Goal: Task Accomplishment & Management: Use online tool/utility

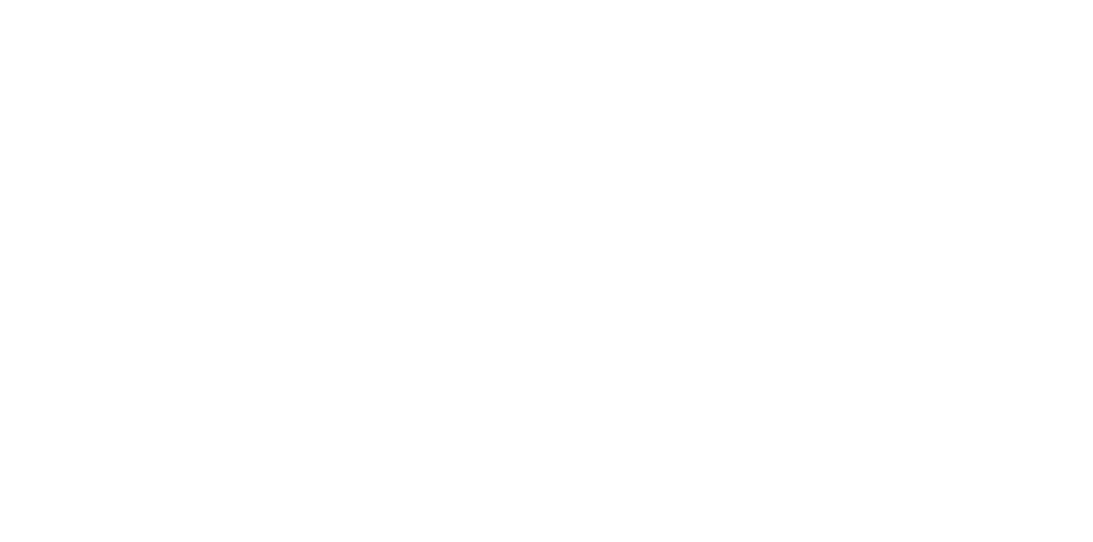
click at [726, 483] on button "button" at bounding box center [715, 481] width 21 height 21
click at [540, 278] on button "Clock Off" at bounding box center [493, 270] width 94 height 27
click at [914, 104] on button "Close" at bounding box center [883, 94] width 62 height 27
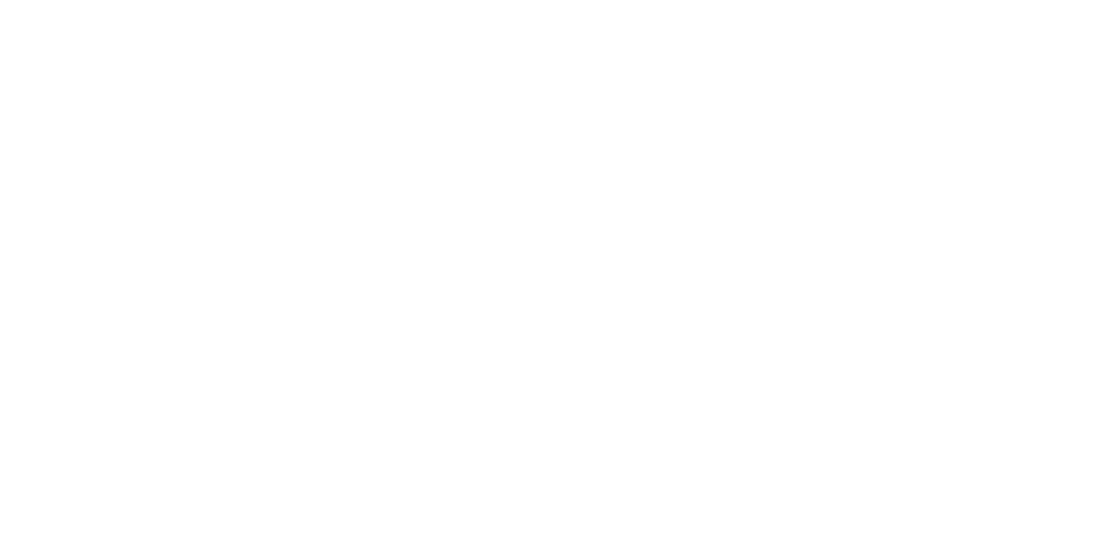
click at [226, 225] on button "Tracking" at bounding box center [145, 235] width 162 height 43
click at [705, 486] on icon "button" at bounding box center [700, 482] width 9 height 11
type input "mat"
click at [540, 270] on button "Clock On" at bounding box center [493, 270] width 94 height 27
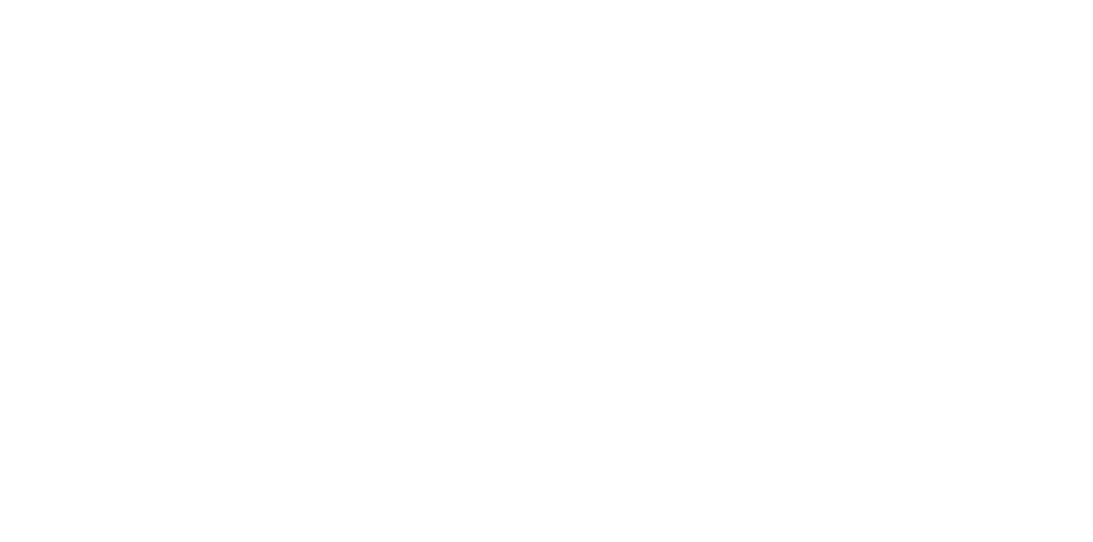
click at [1092, 541] on div "Order details Collaborate Checklists 0/0 Tracking Linked Orders Timeline Order …" at bounding box center [546, 271] width 1093 height 542
click at [726, 487] on button "button" at bounding box center [715, 481] width 21 height 21
click at [540, 270] on button "Clock Off" at bounding box center [493, 270] width 94 height 27
click at [914, 91] on button "Close" at bounding box center [883, 94] width 62 height 27
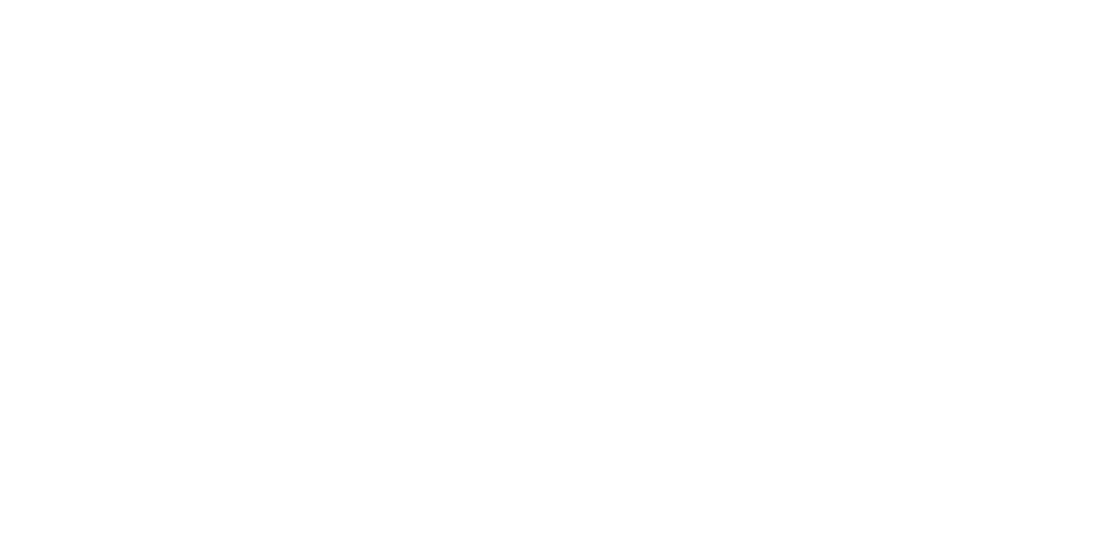
scroll to position [155, 0]
click at [158, 232] on div "Tracking" at bounding box center [134, 234] width 47 height 15
click at [705, 482] on icon "button" at bounding box center [700, 481] width 9 height 9
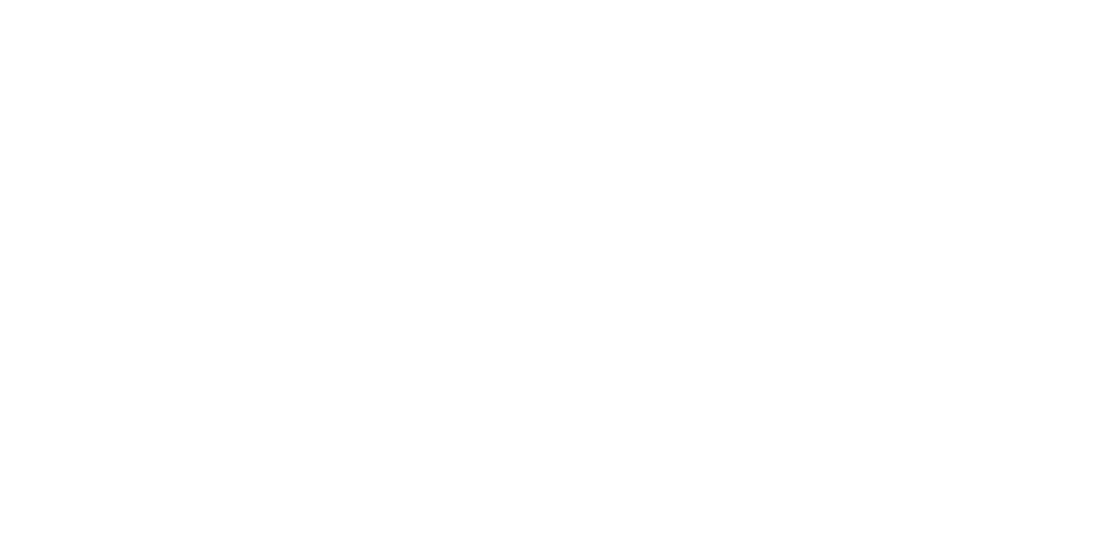
type input "ma"
click at [540, 263] on button "Clock On" at bounding box center [493, 270] width 94 height 27
